Goal: Transaction & Acquisition: Purchase product/service

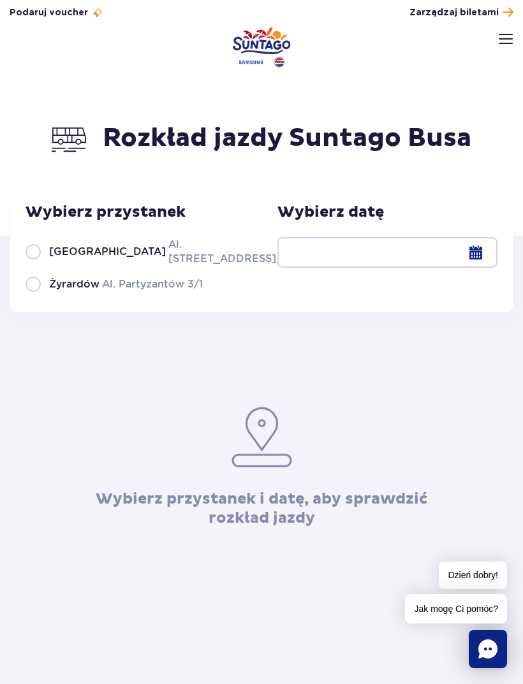
click at [82, 259] on span "Warszawa" at bounding box center [107, 252] width 117 height 14
click at [40, 265] on input "Warszawa Al. Jerozolimskie 56" at bounding box center [32, 264] width 14 height 3
radio input "true"
click at [352, 291] on div "Wybierz datę" at bounding box center [387, 247] width 220 height 89
click at [348, 261] on div at bounding box center [387, 252] width 220 height 31
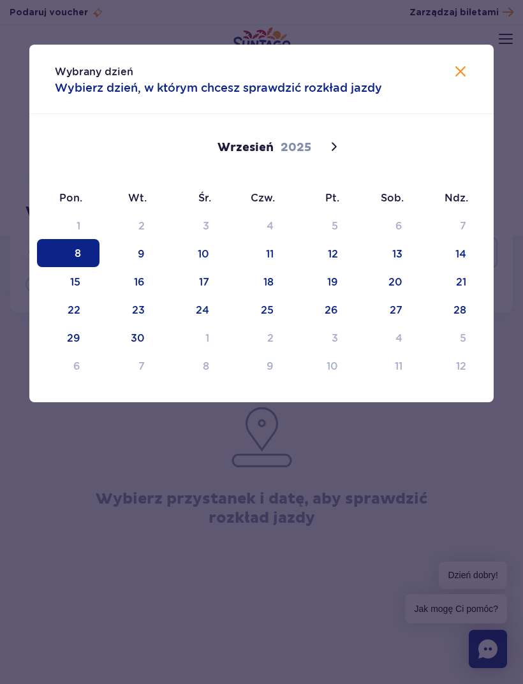
click at [344, 145] on span at bounding box center [334, 147] width 22 height 22
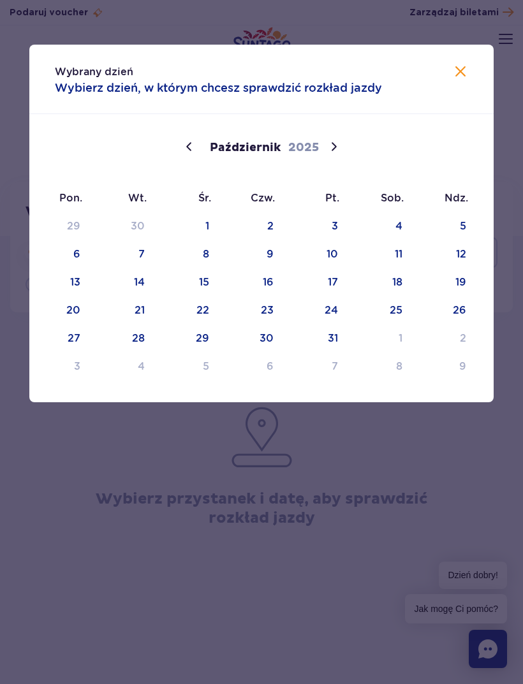
click at [184, 137] on span at bounding box center [189, 147] width 22 height 22
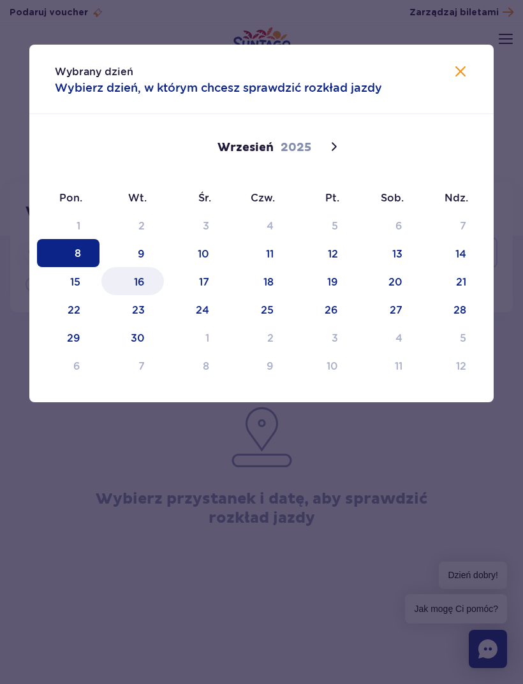
click at [133, 278] on span "16" at bounding box center [132, 281] width 62 height 28
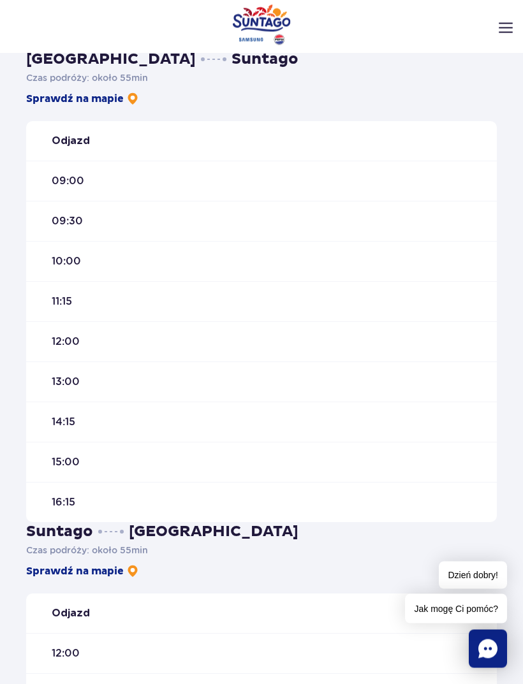
scroll to position [312, 0]
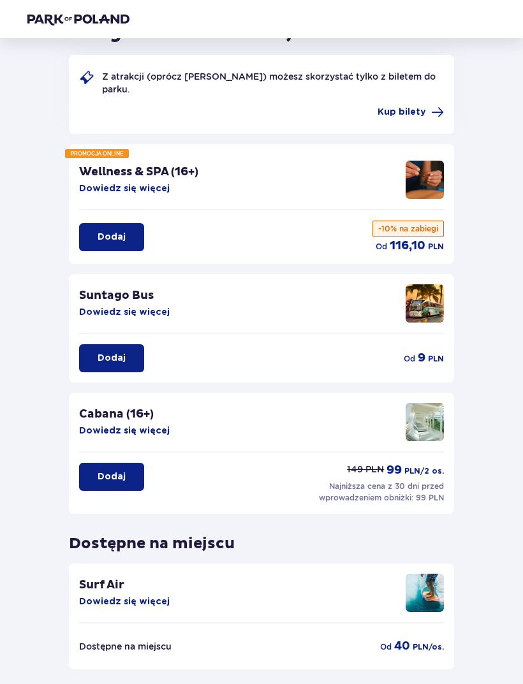
scroll to position [133, 0]
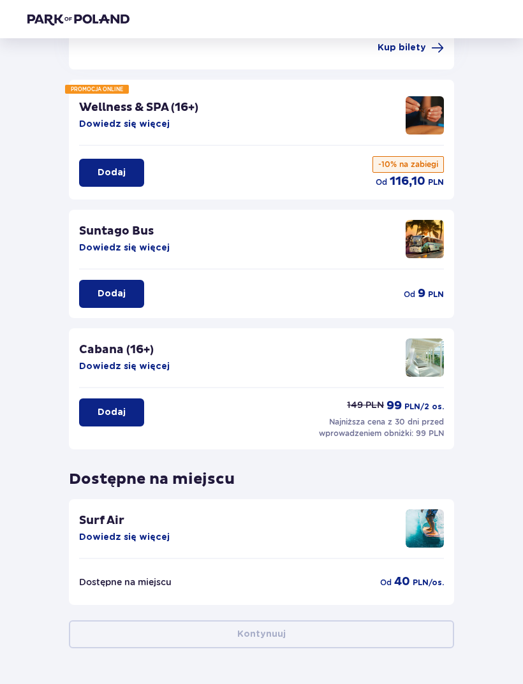
click at [423, 527] on img at bounding box center [424, 528] width 38 height 38
click at [122, 552] on div "Surf Air Dowiedz się więcej" at bounding box center [261, 534] width 365 height 50
click at [414, 527] on img at bounding box center [424, 528] width 38 height 38
click at [114, 535] on button "Dowiedz się więcej" at bounding box center [124, 537] width 91 height 13
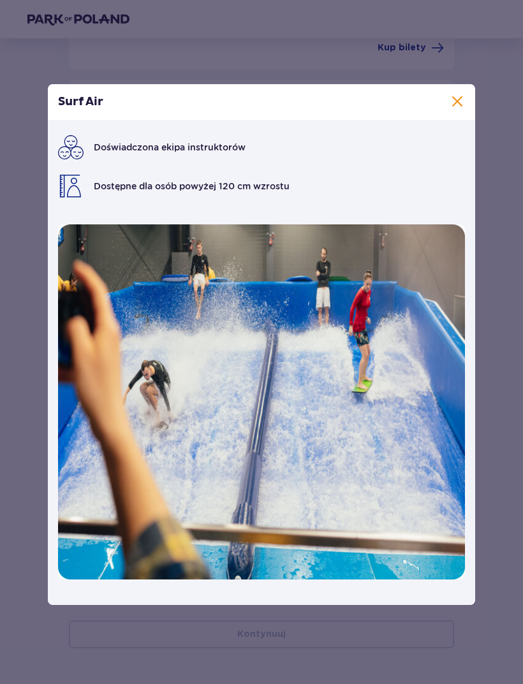
click at [451, 110] on span at bounding box center [456, 101] width 15 height 15
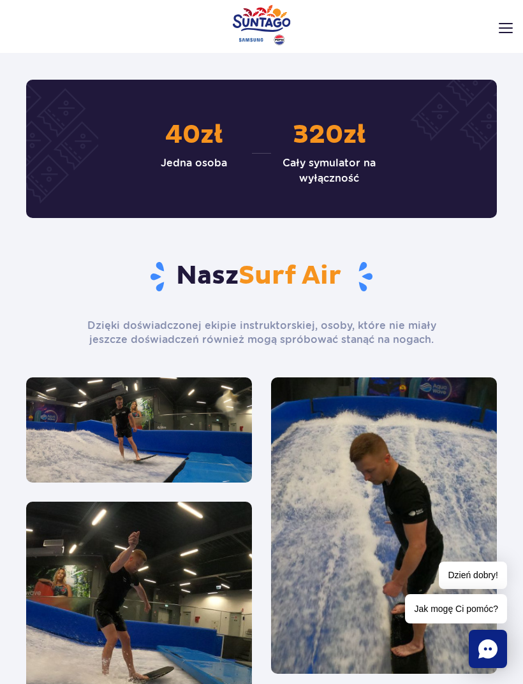
scroll to position [1564, 0]
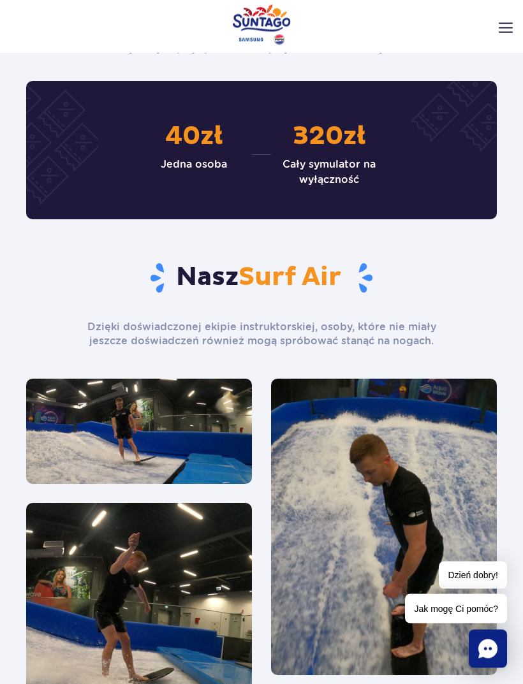
click at [114, 437] on img at bounding box center [139, 431] width 226 height 105
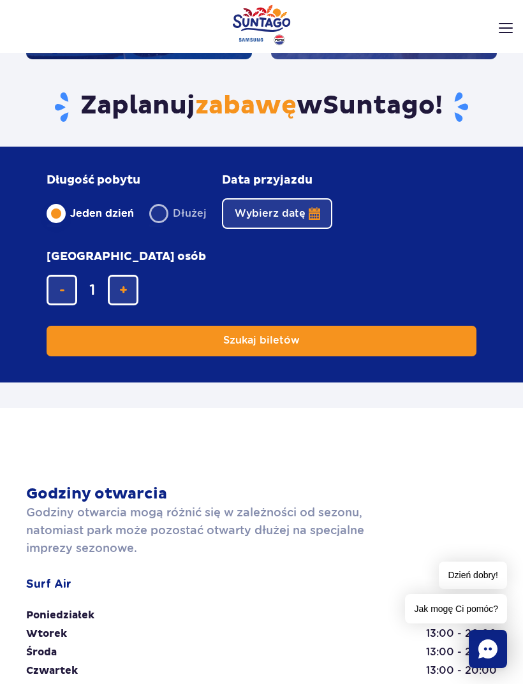
scroll to position [2745, 0]
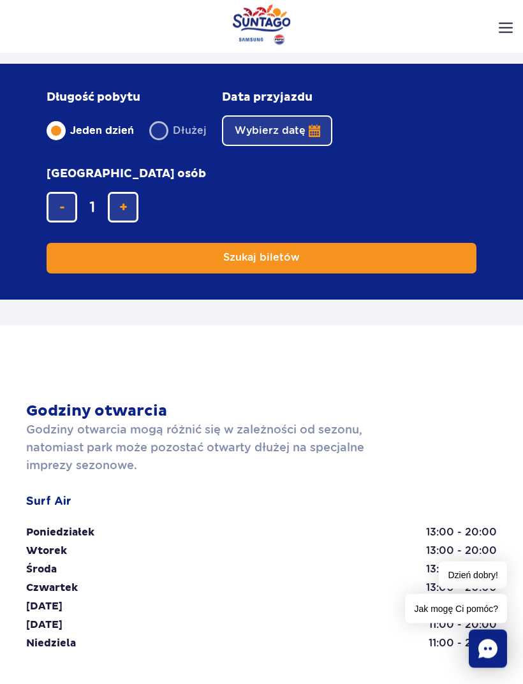
click at [415, 259] on button "Szukaj biletów" at bounding box center [262, 258] width 430 height 31
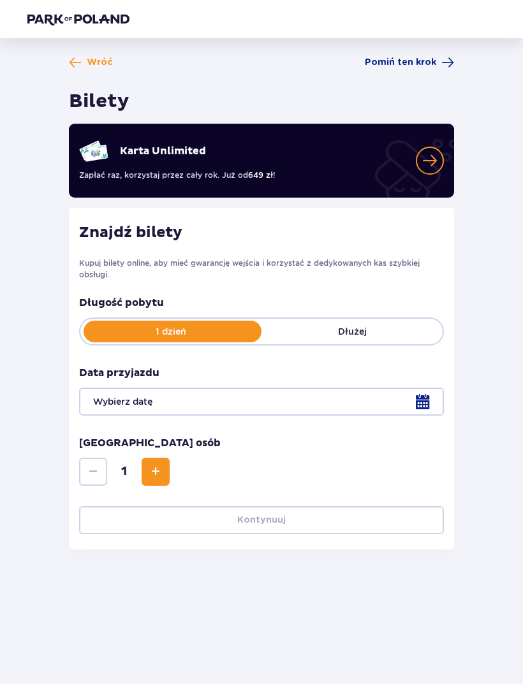
click at [171, 406] on div at bounding box center [261, 402] width 365 height 28
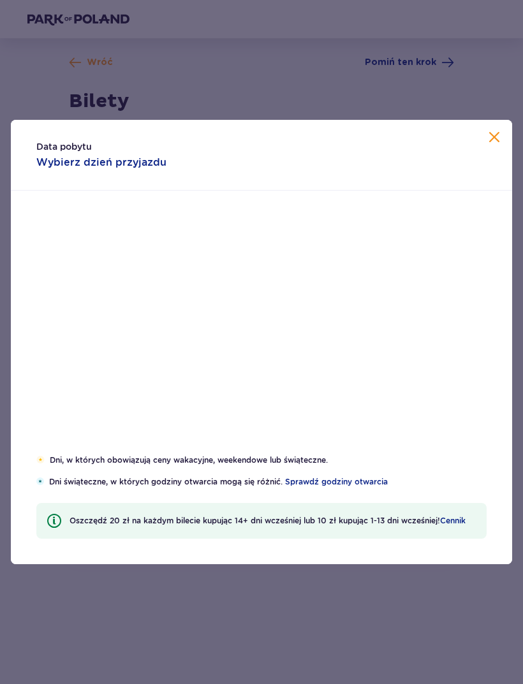
click at [168, 392] on div "24" at bounding box center [192, 388] width 63 height 28
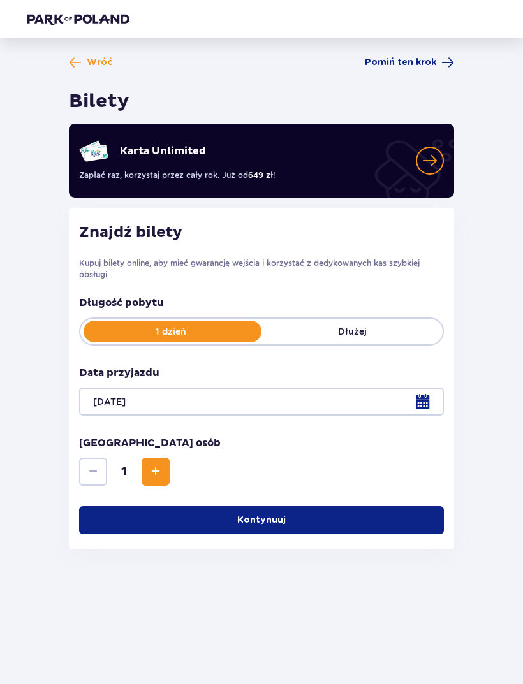
scroll to position [41, 0]
click at [112, 388] on div at bounding box center [261, 402] width 365 height 28
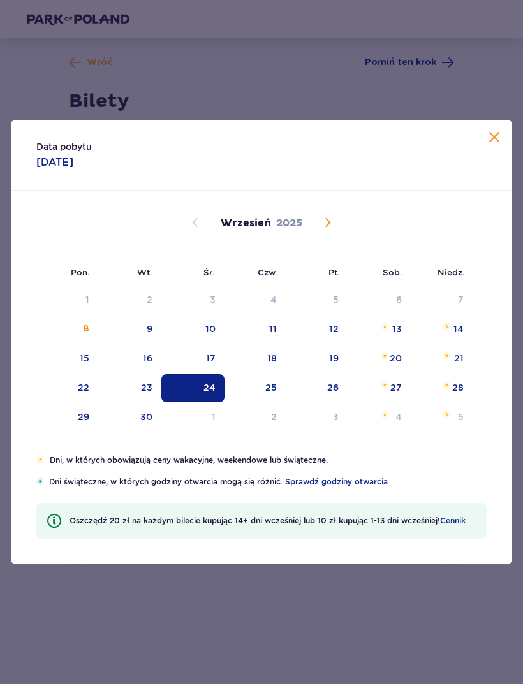
click at [193, 352] on div "17" at bounding box center [192, 359] width 63 height 28
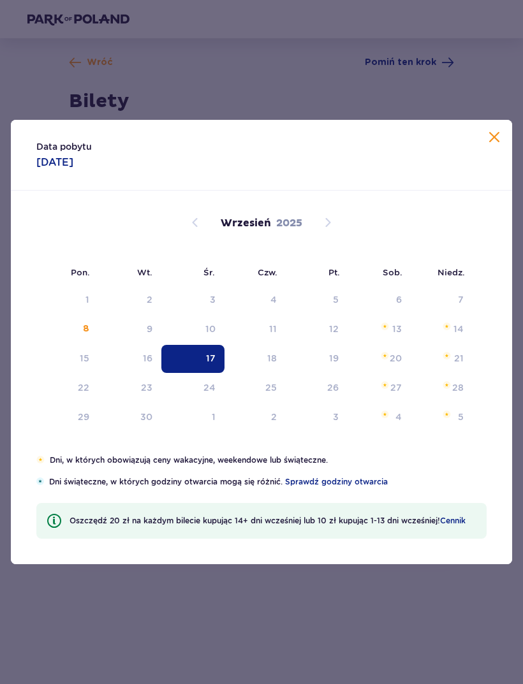
type input "17.09.25"
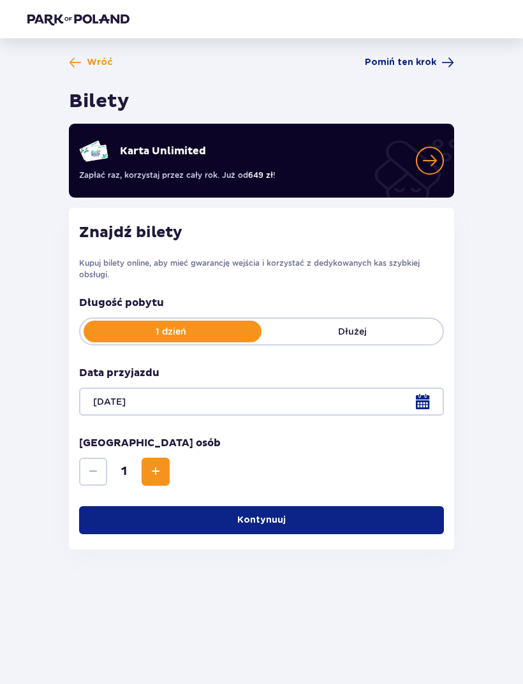
click at [365, 506] on button "Kontynuuj" at bounding box center [261, 520] width 365 height 28
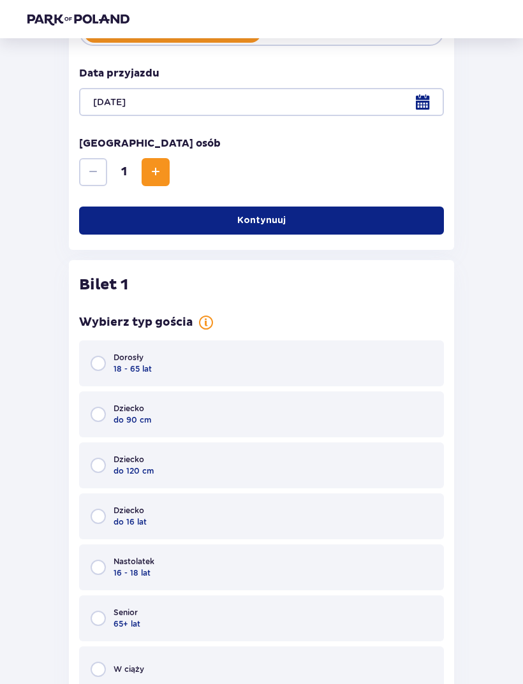
click at [157, 181] on button "Increase" at bounding box center [156, 173] width 28 height 28
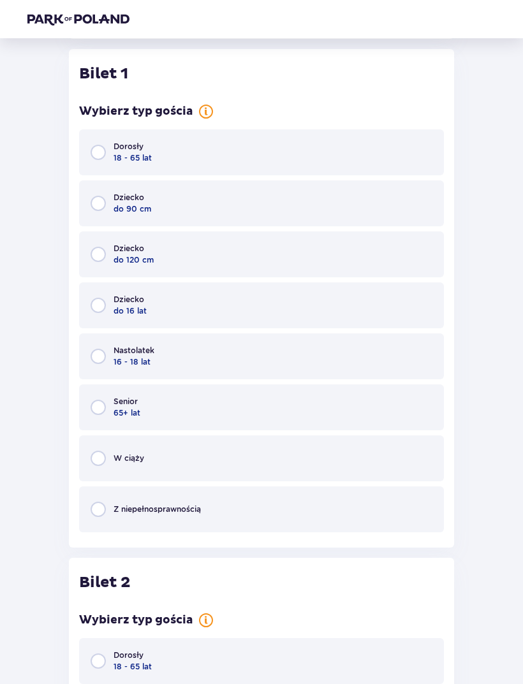
scroll to position [511, 0]
click at [235, 467] on div "W ciąży" at bounding box center [261, 458] width 365 height 46
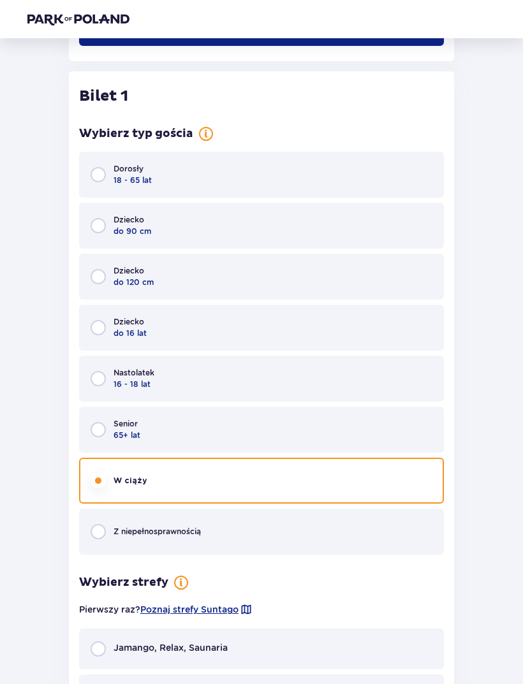
click at [323, 185] on div "Dorosły 18 - 65 lat" at bounding box center [261, 175] width 365 height 46
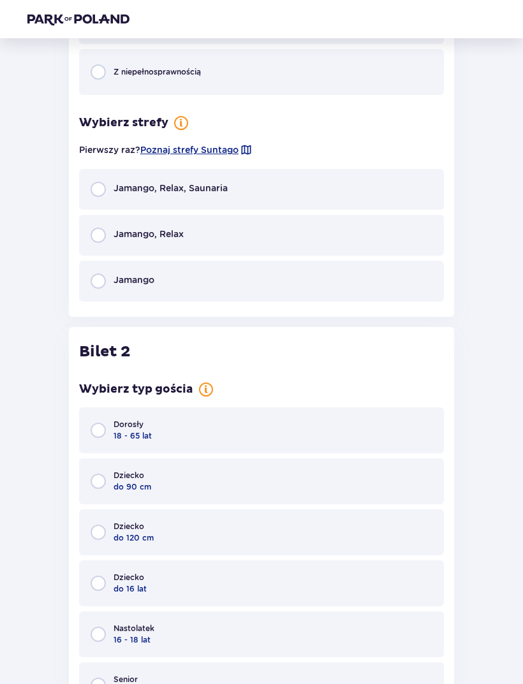
scroll to position [947, 0]
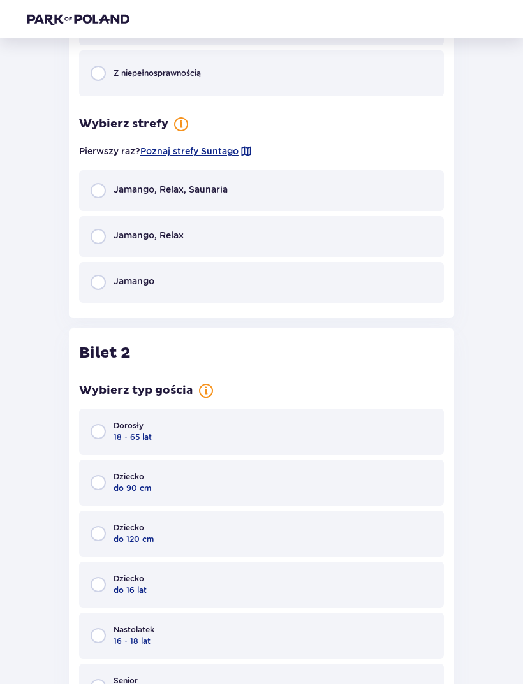
click at [418, 220] on div "Jamango, Relax" at bounding box center [261, 236] width 365 height 41
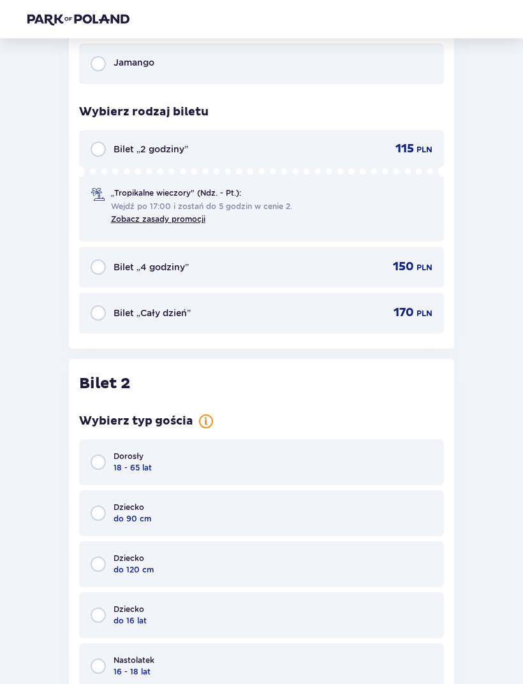
scroll to position [1165, 0]
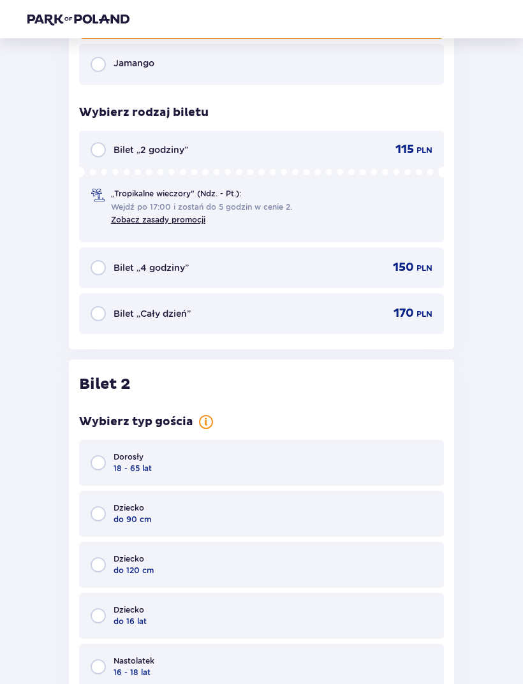
click at [376, 327] on div "Bilet „Cały dzień” 170 PLN" at bounding box center [261, 313] width 365 height 41
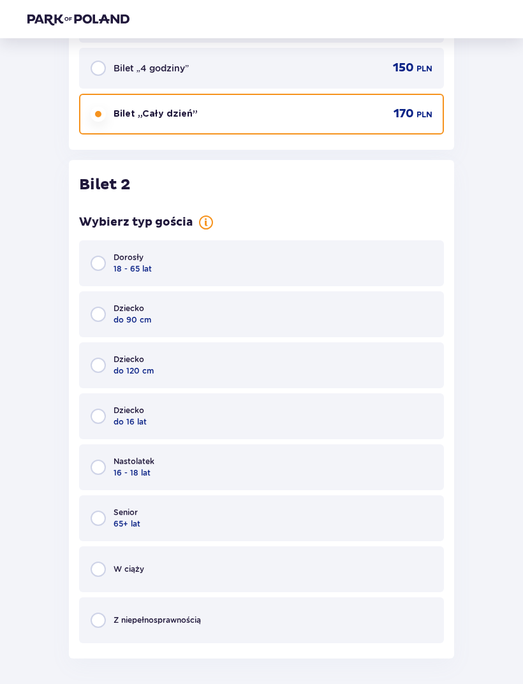
scroll to position [1425, 0]
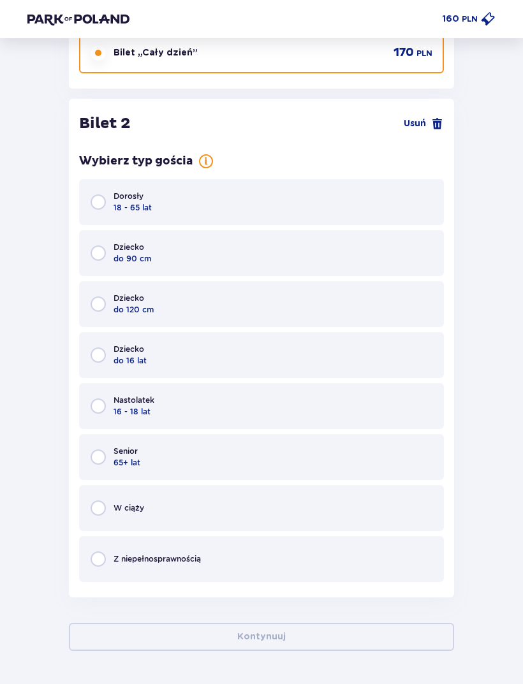
click at [322, 209] on div "Dorosły 18 - 65 lat" at bounding box center [261, 202] width 365 height 46
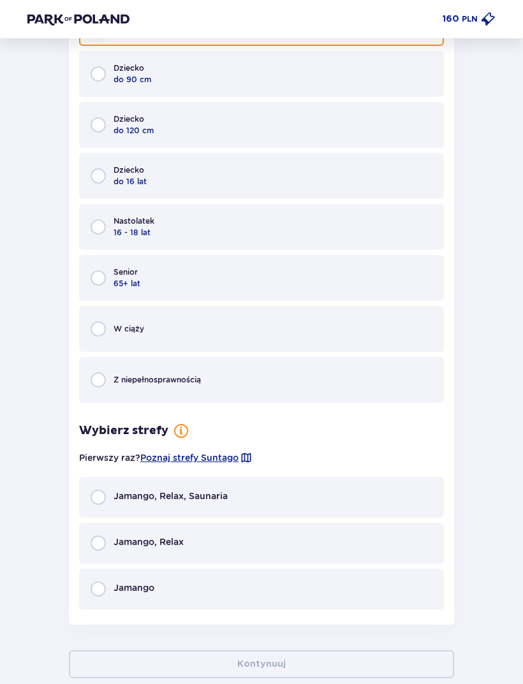
scroll to position [1632, 0]
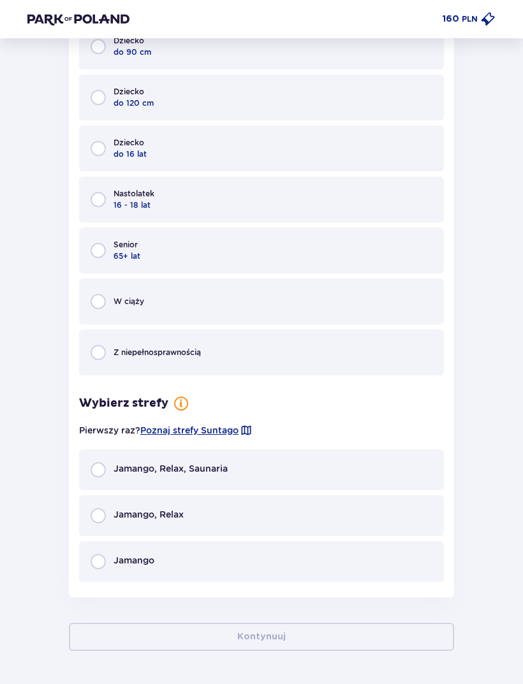
click at [221, 525] on div "Jamango, Relax" at bounding box center [261, 515] width 365 height 41
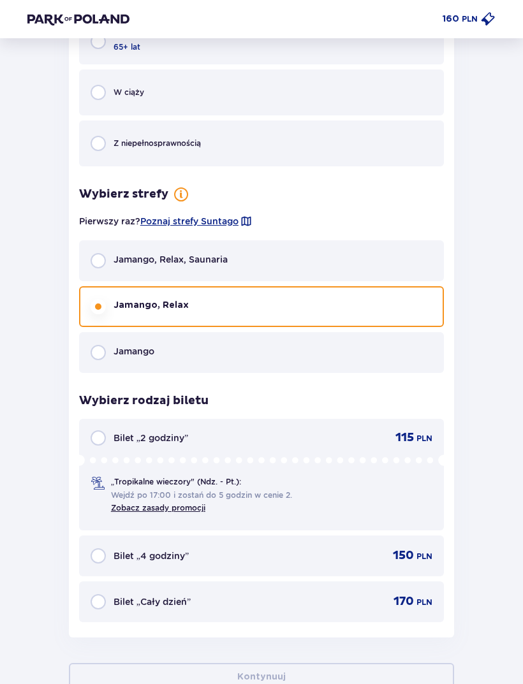
scroll to position [1878, 0]
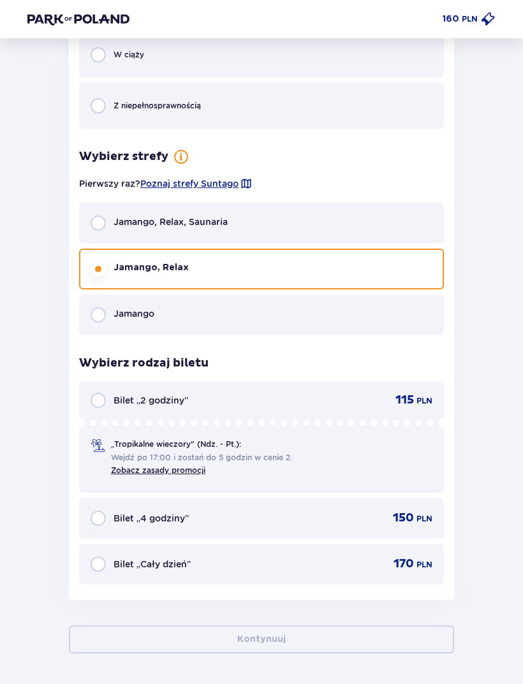
click at [282, 569] on div "Bilet „Cały dzień” 170 PLN" at bounding box center [261, 564] width 365 height 41
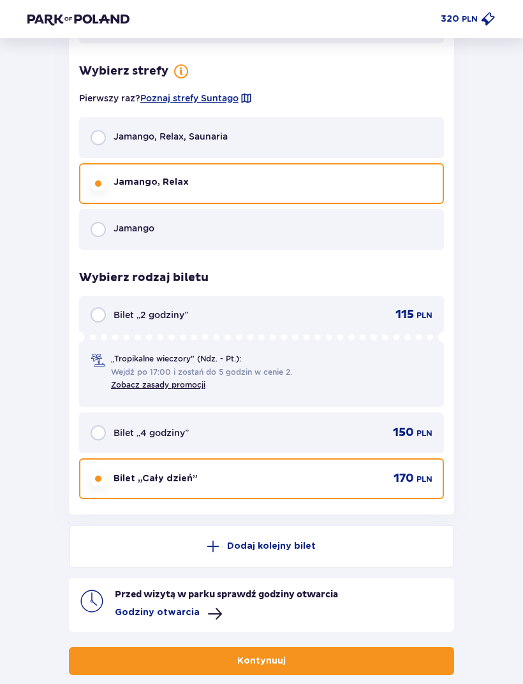
scroll to position [1986, 0]
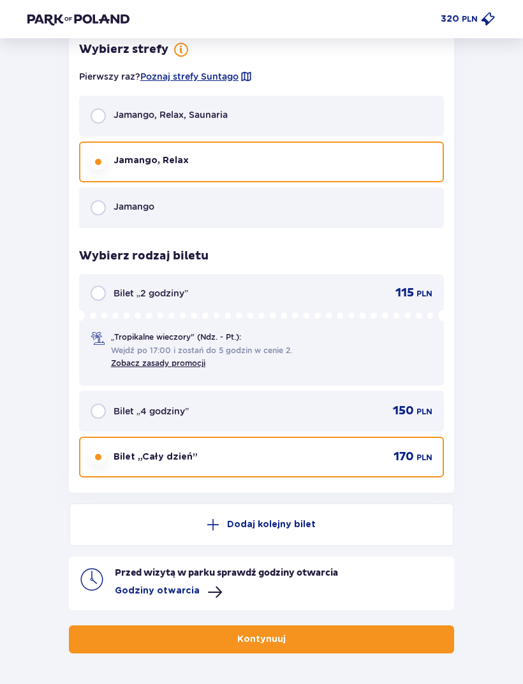
click at [185, 585] on p "Godziny otwarcia" at bounding box center [157, 591] width 85 height 13
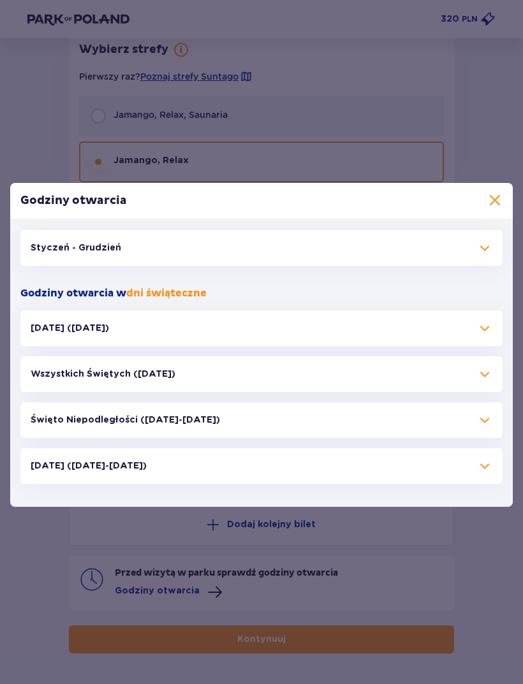
click at [380, 139] on div "Godziny otwarcia Styczeń - Grudzień Poniedziałek Suntago Wodny Świat Crocodile …" at bounding box center [261, 344] width 523 height 689
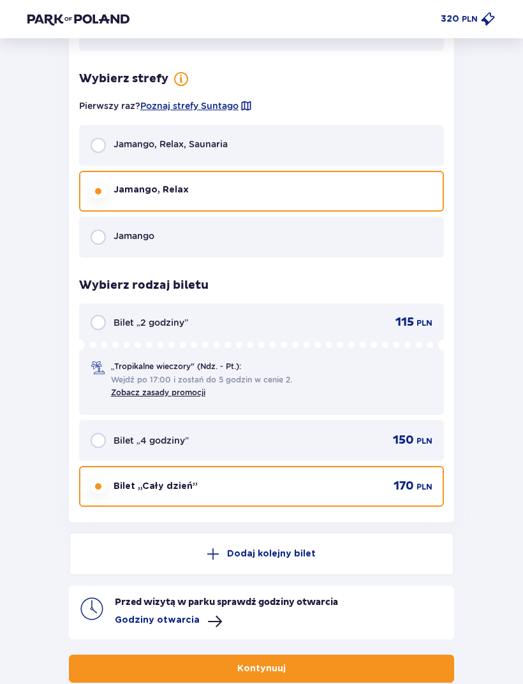
scroll to position [1986, 0]
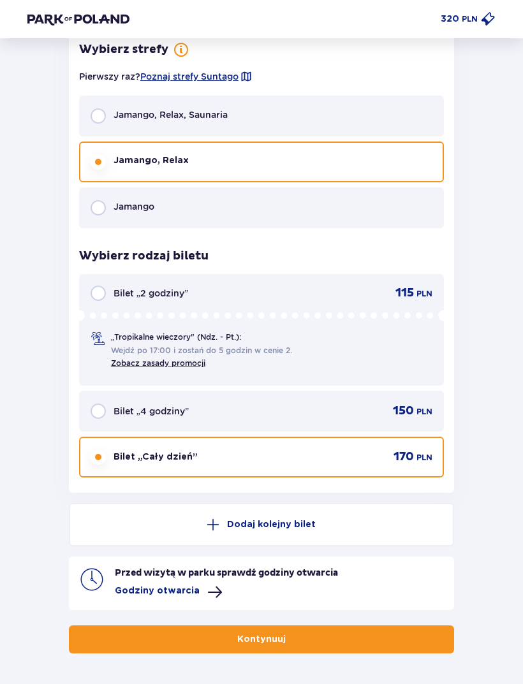
click at [153, 625] on button "Kontynuuj" at bounding box center [261, 639] width 385 height 28
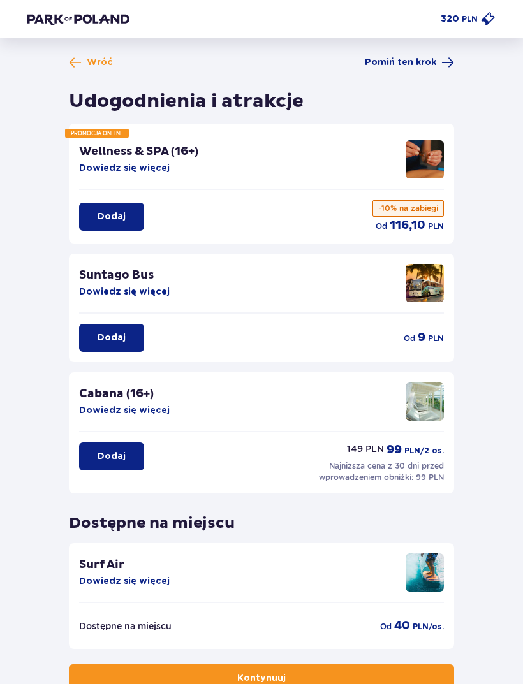
click at [425, 676] on button "Kontynuuj" at bounding box center [261, 678] width 385 height 28
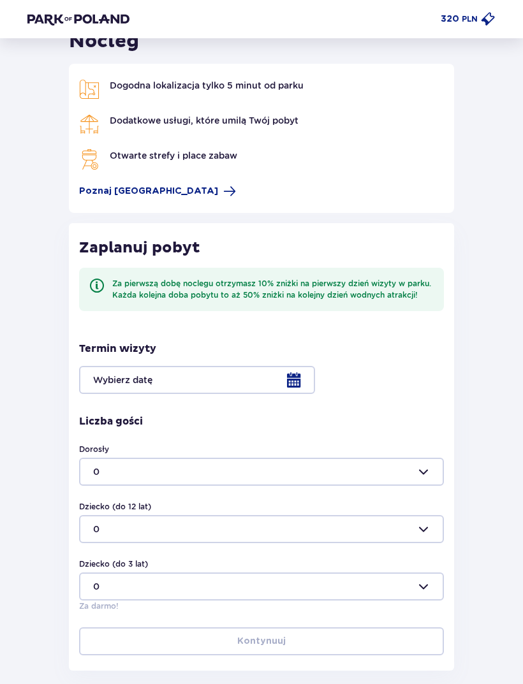
scroll to position [126, 0]
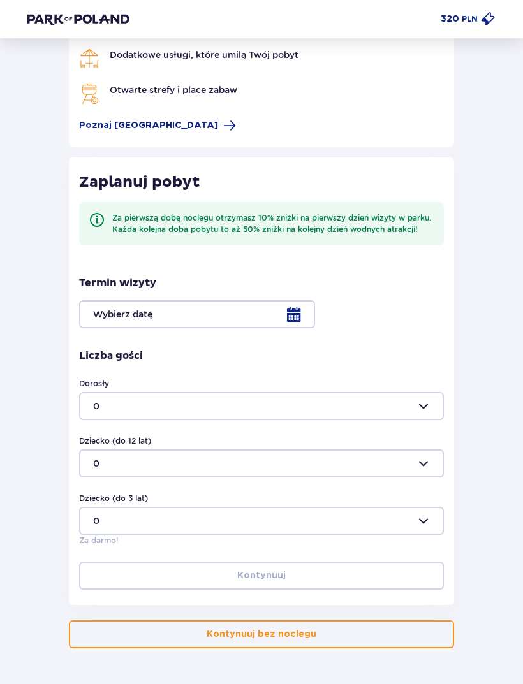
click at [387, 639] on button "Kontynuuj bez noclegu" at bounding box center [261, 634] width 385 height 28
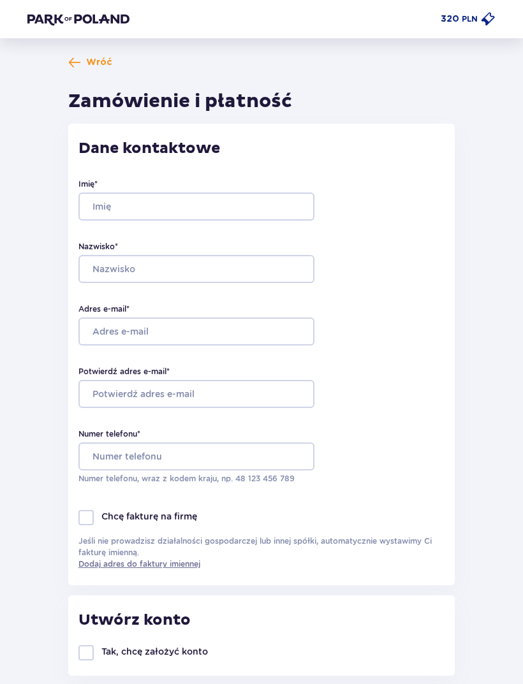
click at [99, 64] on span "Wróć" at bounding box center [99, 62] width 26 height 13
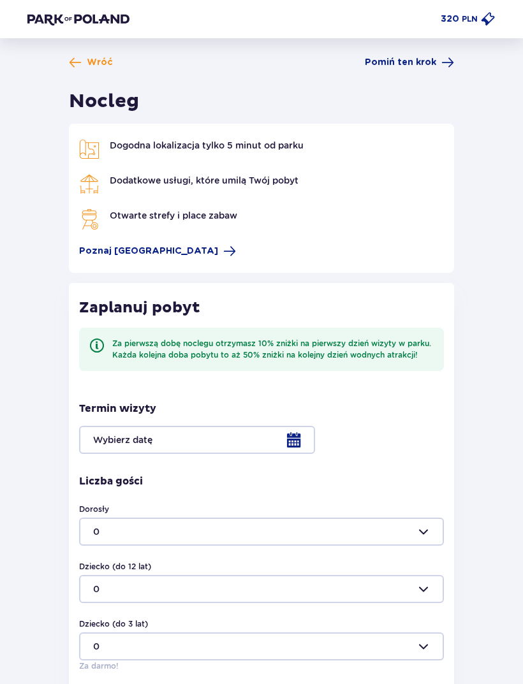
click at [119, 13] on img at bounding box center [78, 19] width 102 height 13
